Goal: Task Accomplishment & Management: Manage account settings

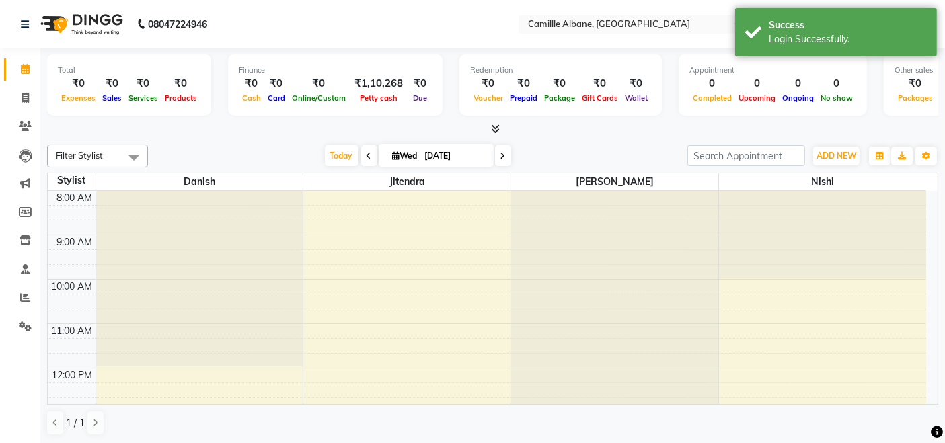
click at [495, 129] on icon at bounding box center [495, 129] width 9 height 10
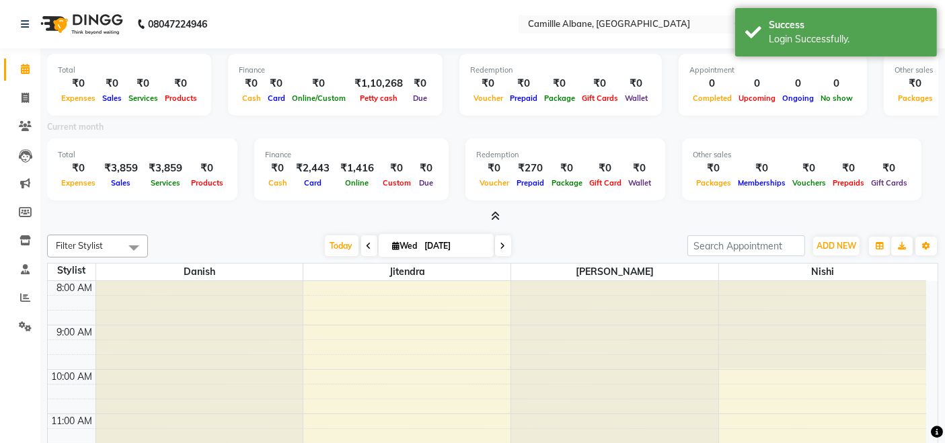
click at [496, 218] on icon at bounding box center [495, 216] width 9 height 10
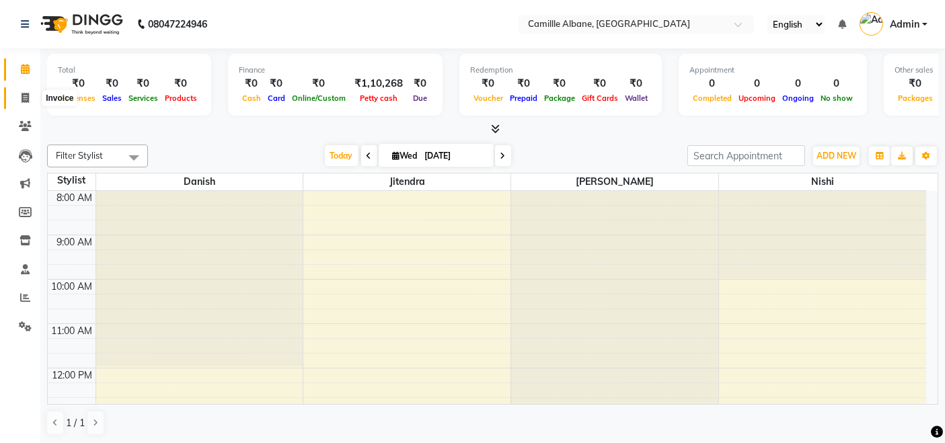
click at [23, 96] on icon at bounding box center [25, 98] width 7 height 10
select select "service"
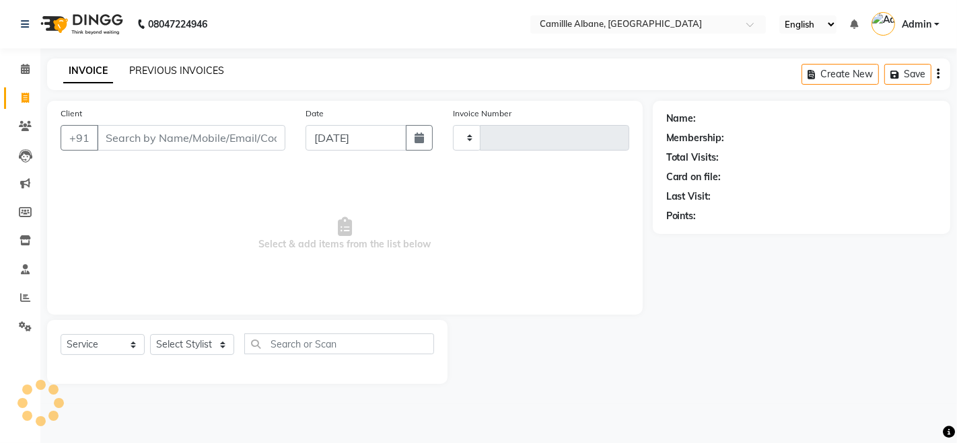
type input "1038"
select select "7025"
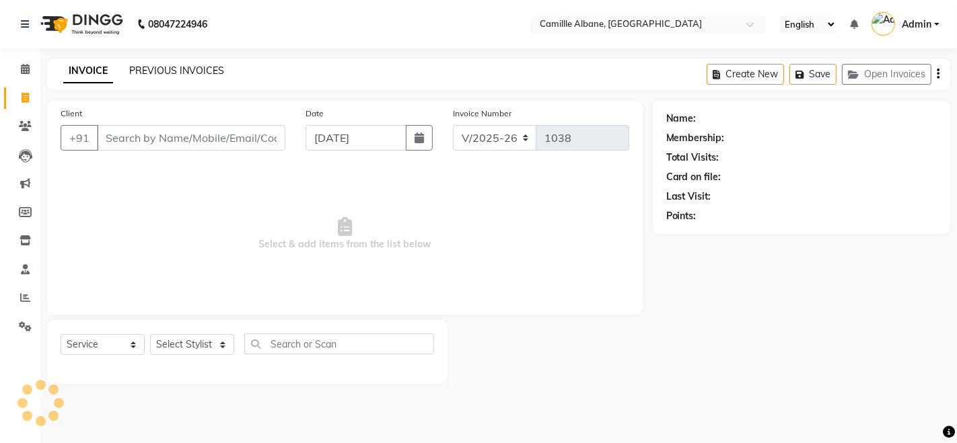
click at [182, 69] on link "PREVIOUS INVOICES" at bounding box center [176, 71] width 95 height 12
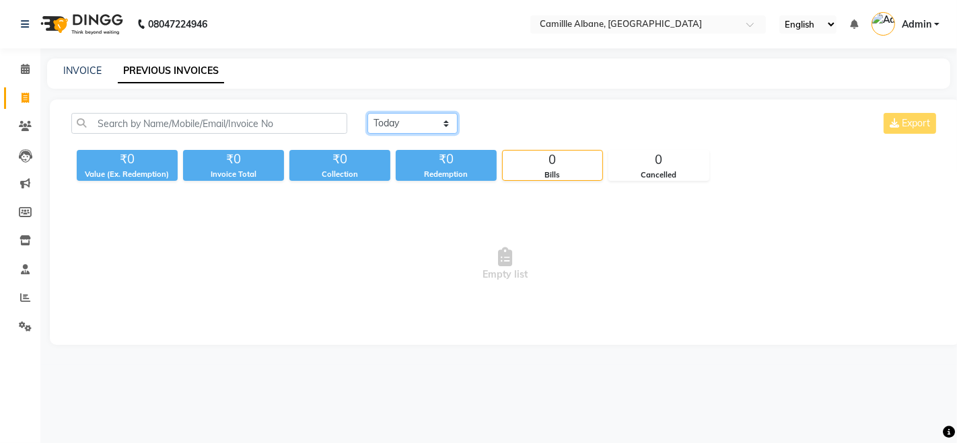
click at [418, 123] on select "[DATE] [DATE] Custom Range" at bounding box center [412, 123] width 90 height 21
select select "[DATE]"
click at [367, 113] on select "[DATE] [DATE] Custom Range" at bounding box center [412, 123] width 90 height 21
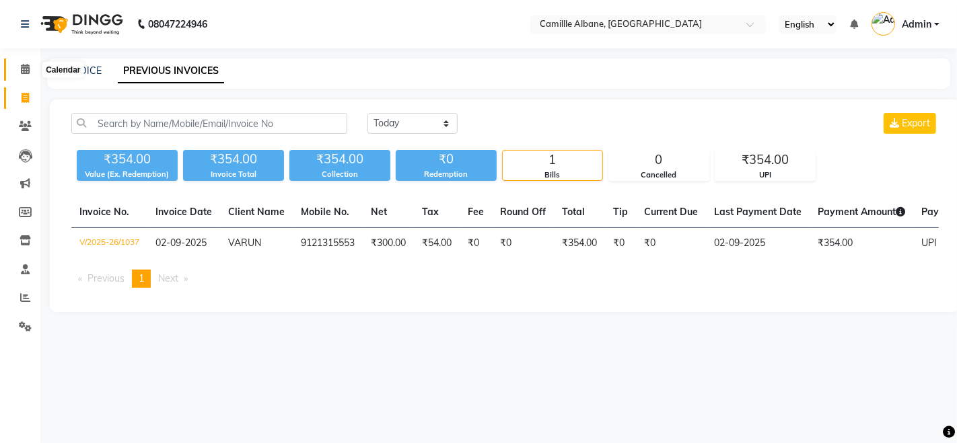
click at [24, 69] on icon at bounding box center [25, 69] width 9 height 10
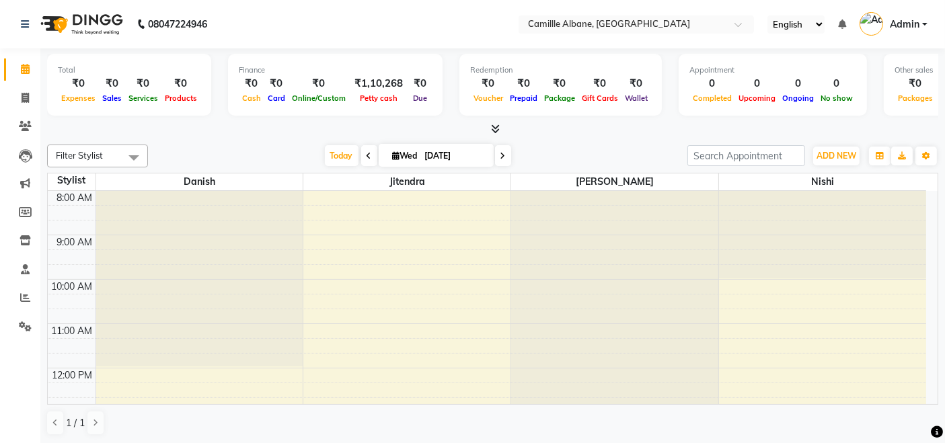
click at [371, 152] on span at bounding box center [369, 155] width 16 height 21
type input "02-09-2025"
